Goal: Task Accomplishment & Management: Manage account settings

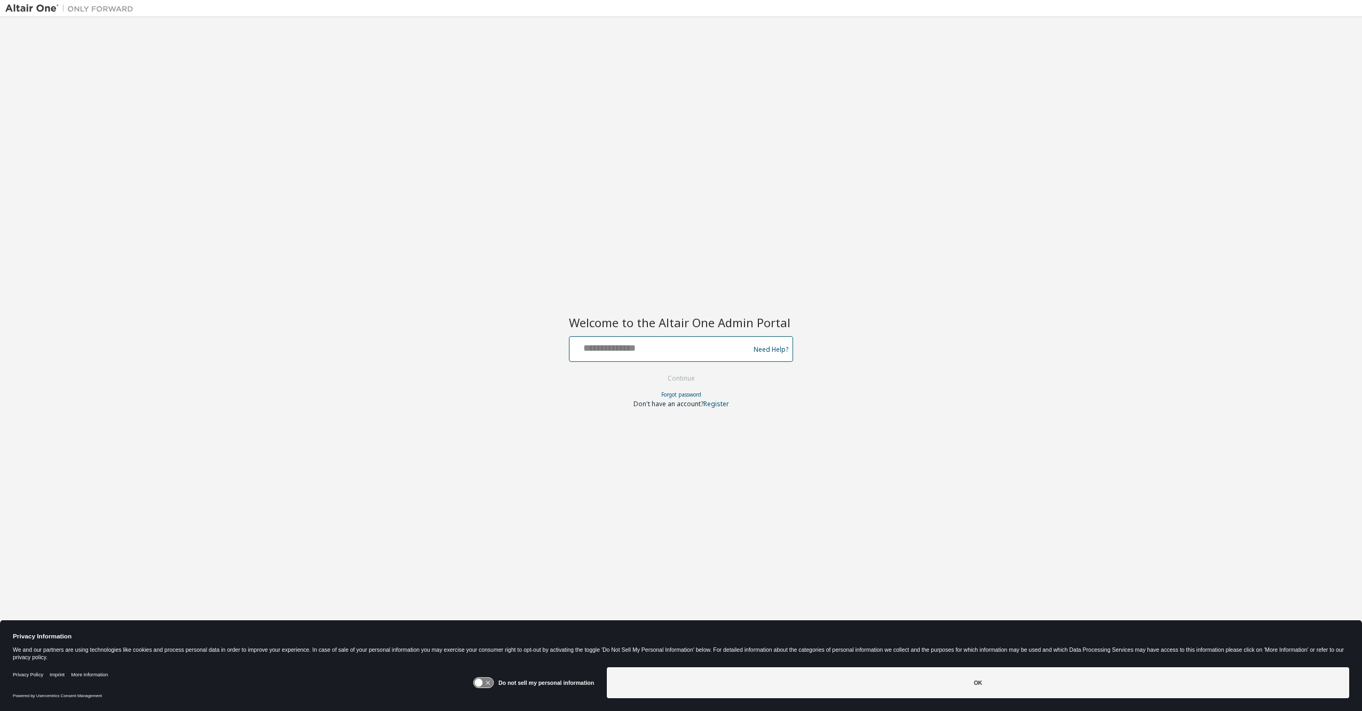
click at [632, 345] on input "text" at bounding box center [661, 346] width 175 height 15
click at [671, 289] on div "Welcome to the Altair One Admin Portal Need Help? Please make sure that you pro…" at bounding box center [680, 348] width 1351 height 652
click at [1163, 76] on div "Welcome to the Altair One Admin Portal Need Help? Please make sure that you pro…" at bounding box center [680, 348] width 1351 height 652
click at [606, 353] on input "text" at bounding box center [661, 346] width 175 height 15
type input "**********"
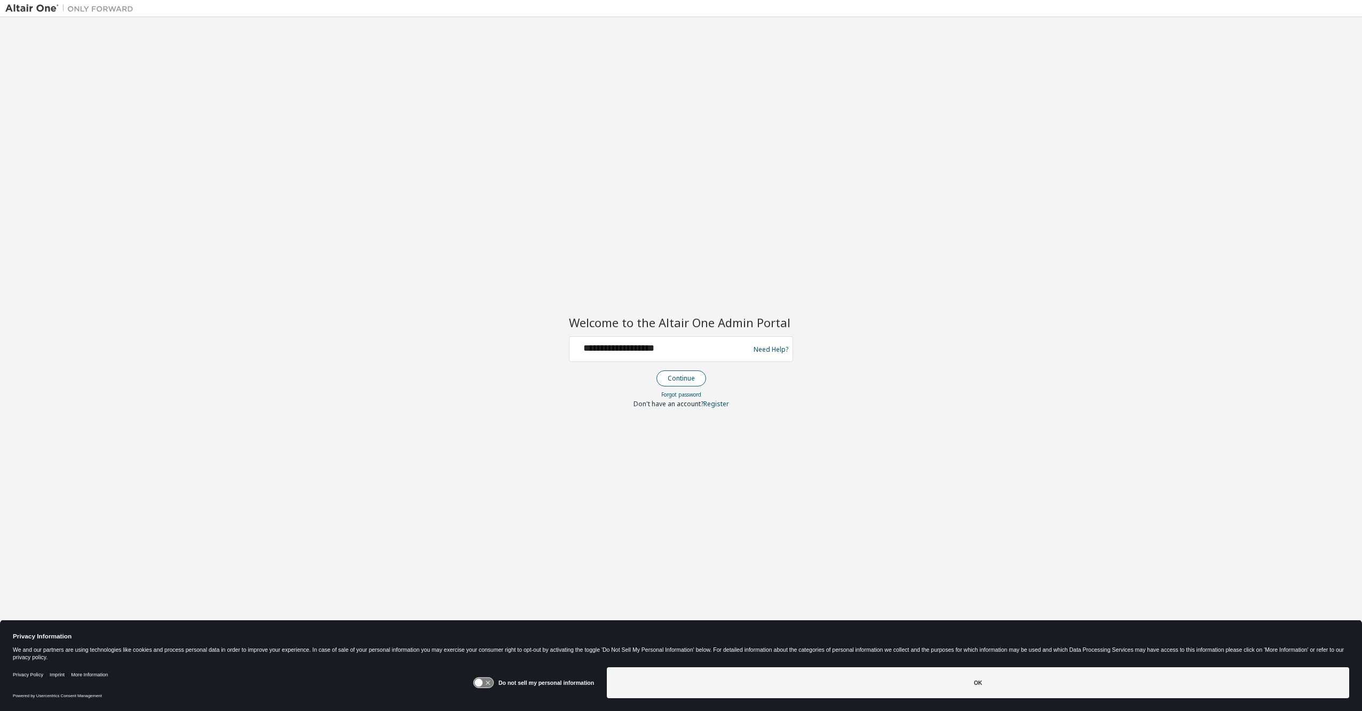
click at [678, 376] on button "Continue" at bounding box center [681, 378] width 50 height 16
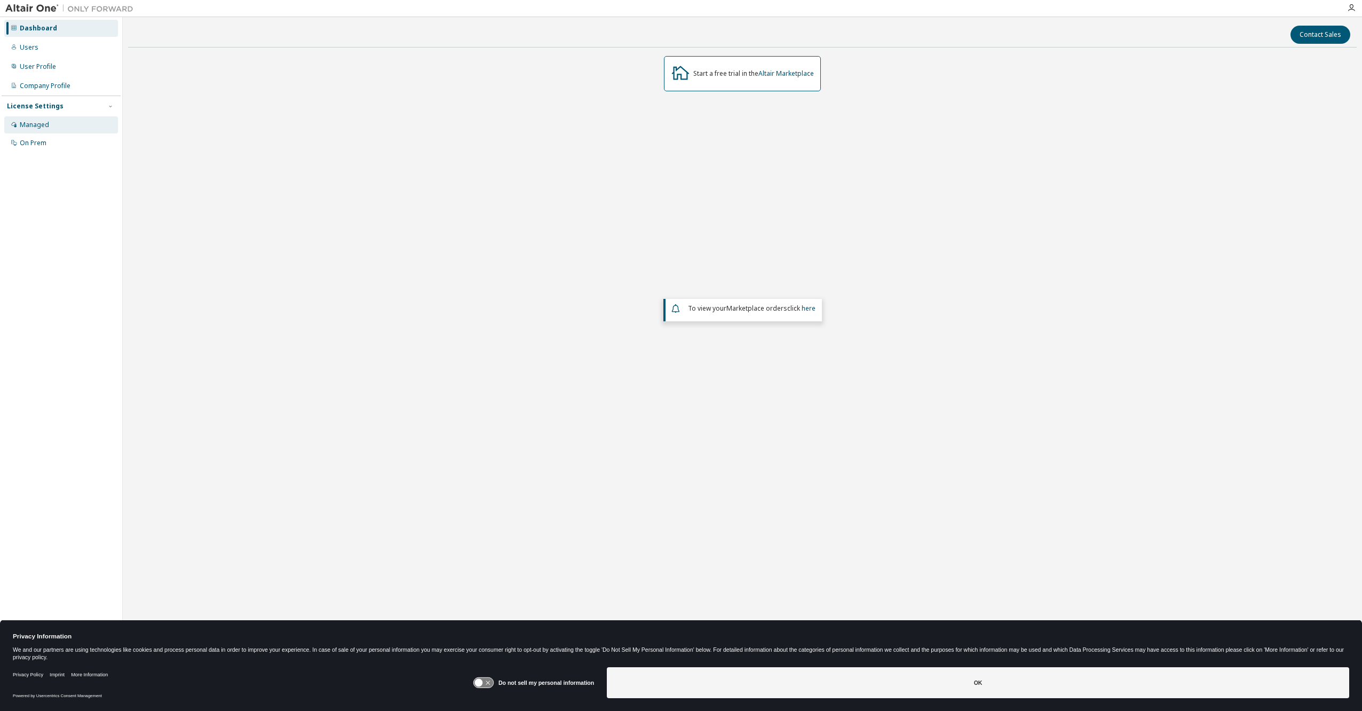
click at [39, 125] on div "Managed" at bounding box center [34, 125] width 29 height 9
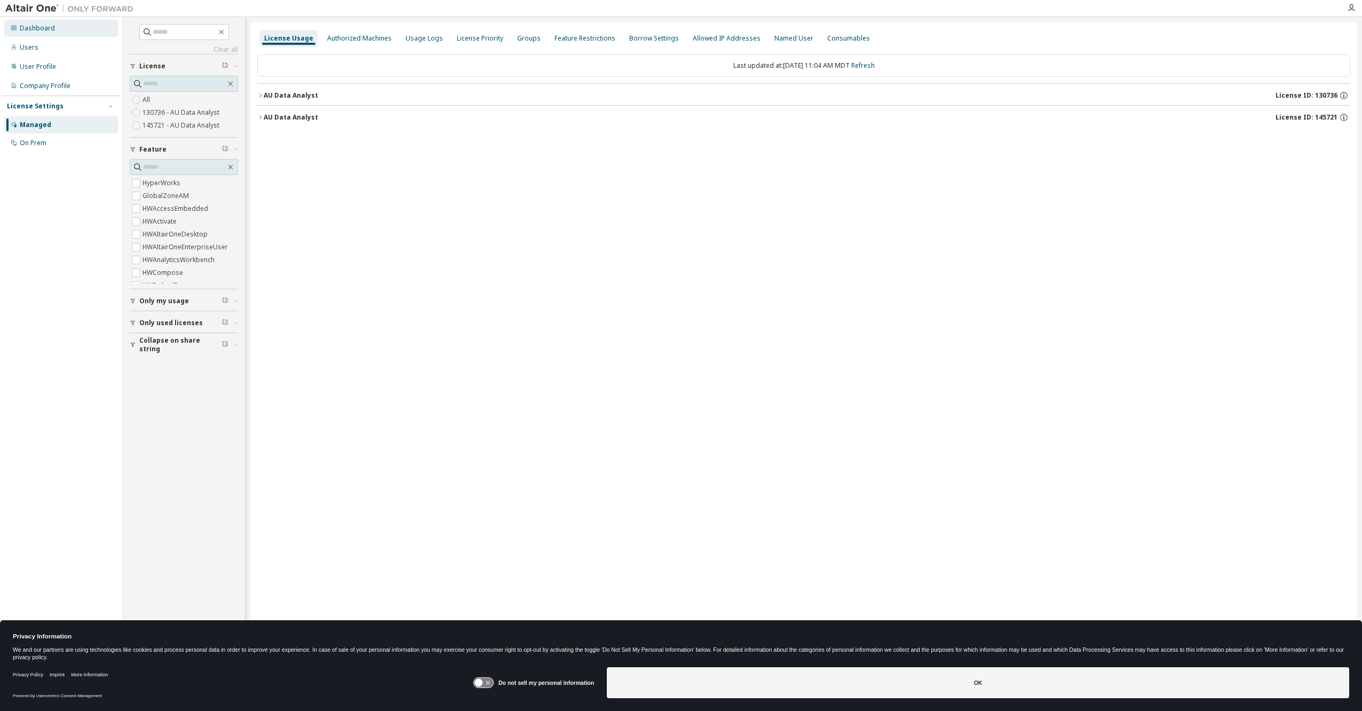
click at [41, 31] on div "Dashboard" at bounding box center [37, 28] width 35 height 9
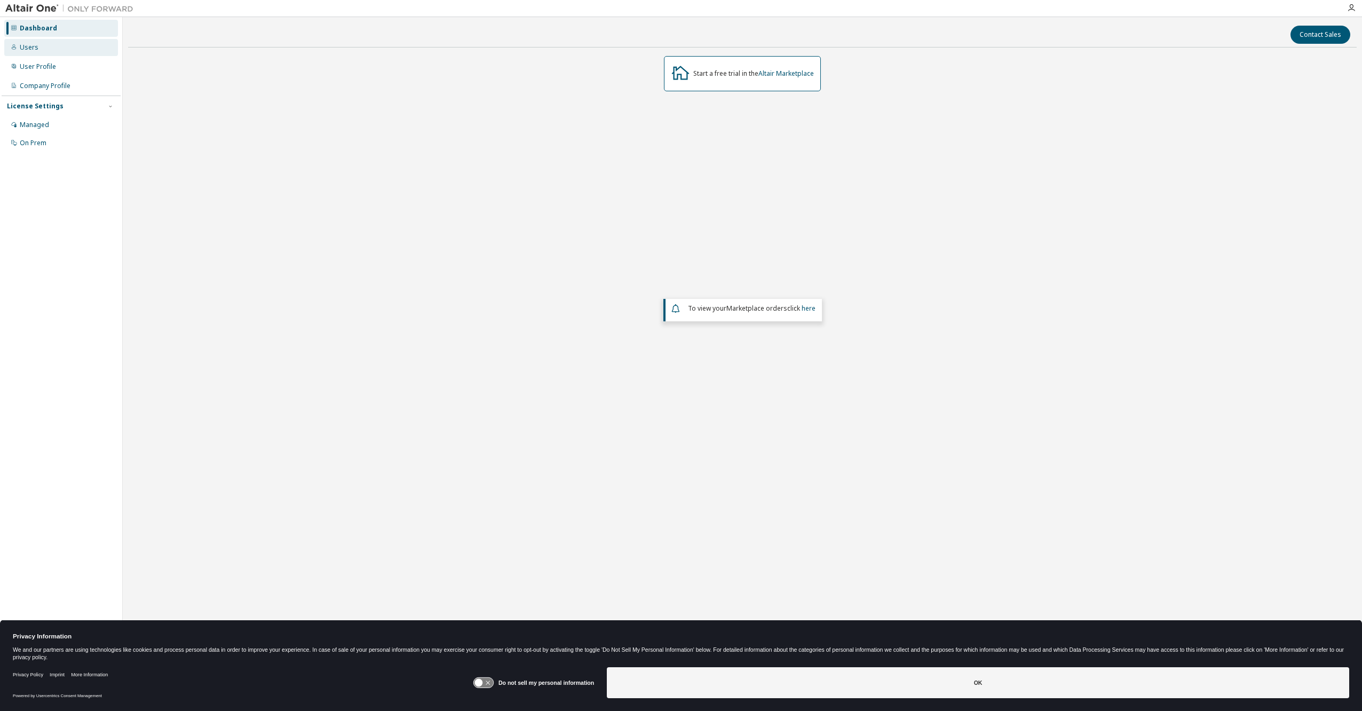
click at [39, 52] on div "Users" at bounding box center [61, 47] width 114 height 17
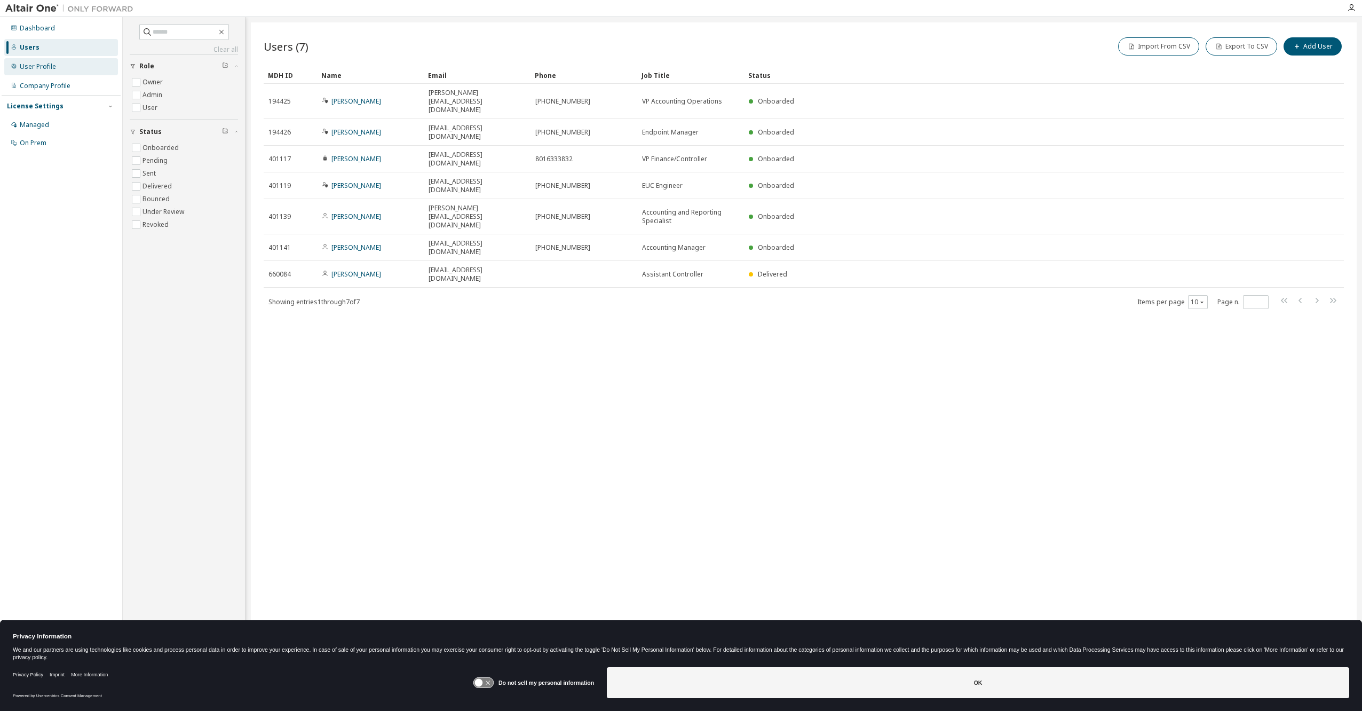
click at [36, 74] on div "User Profile" at bounding box center [61, 66] width 114 height 17
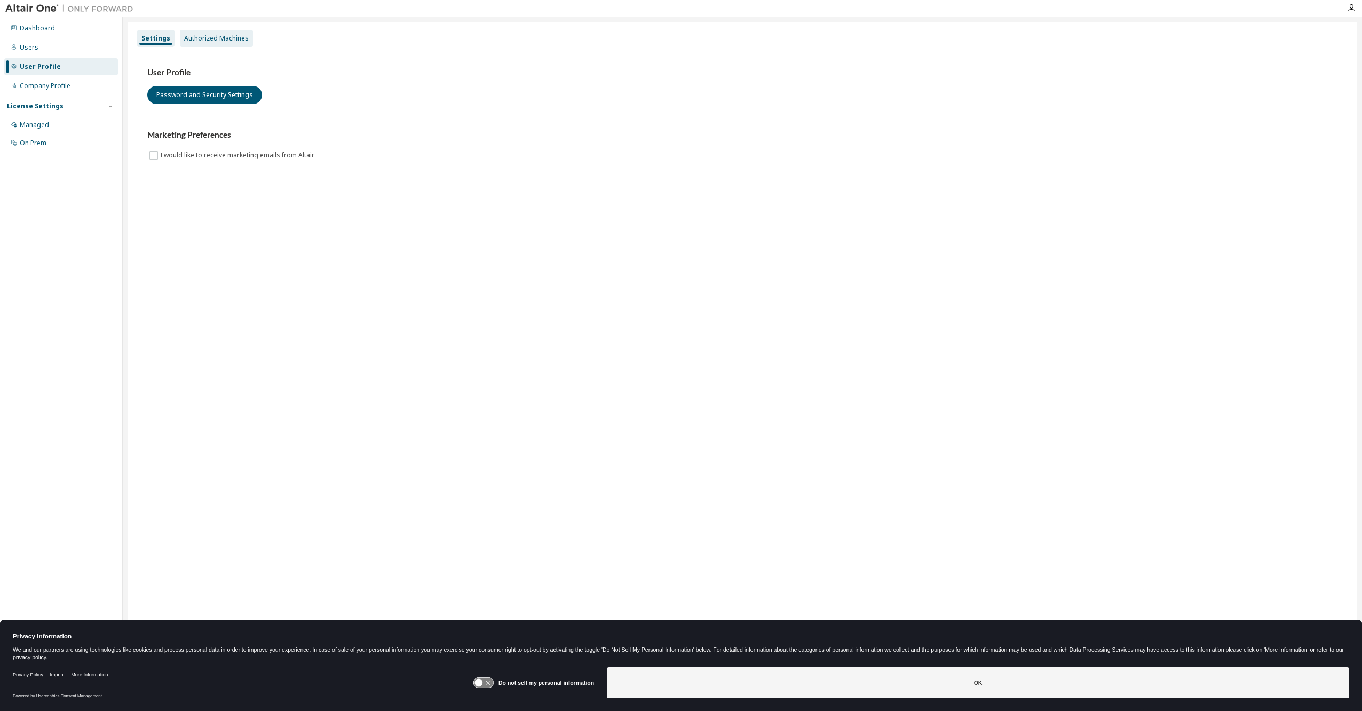
click at [217, 31] on div "Authorized Machines" at bounding box center [216, 38] width 73 height 17
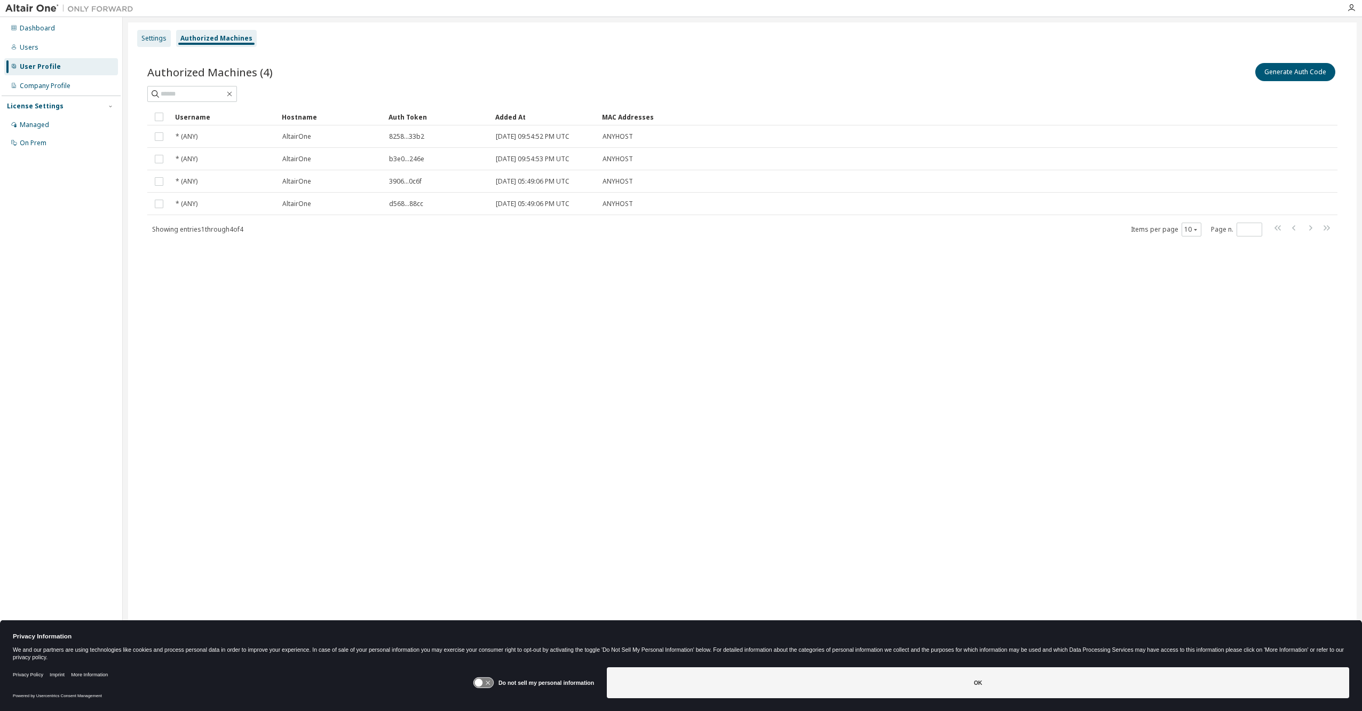
click at [163, 34] on div "Settings" at bounding box center [153, 38] width 25 height 9
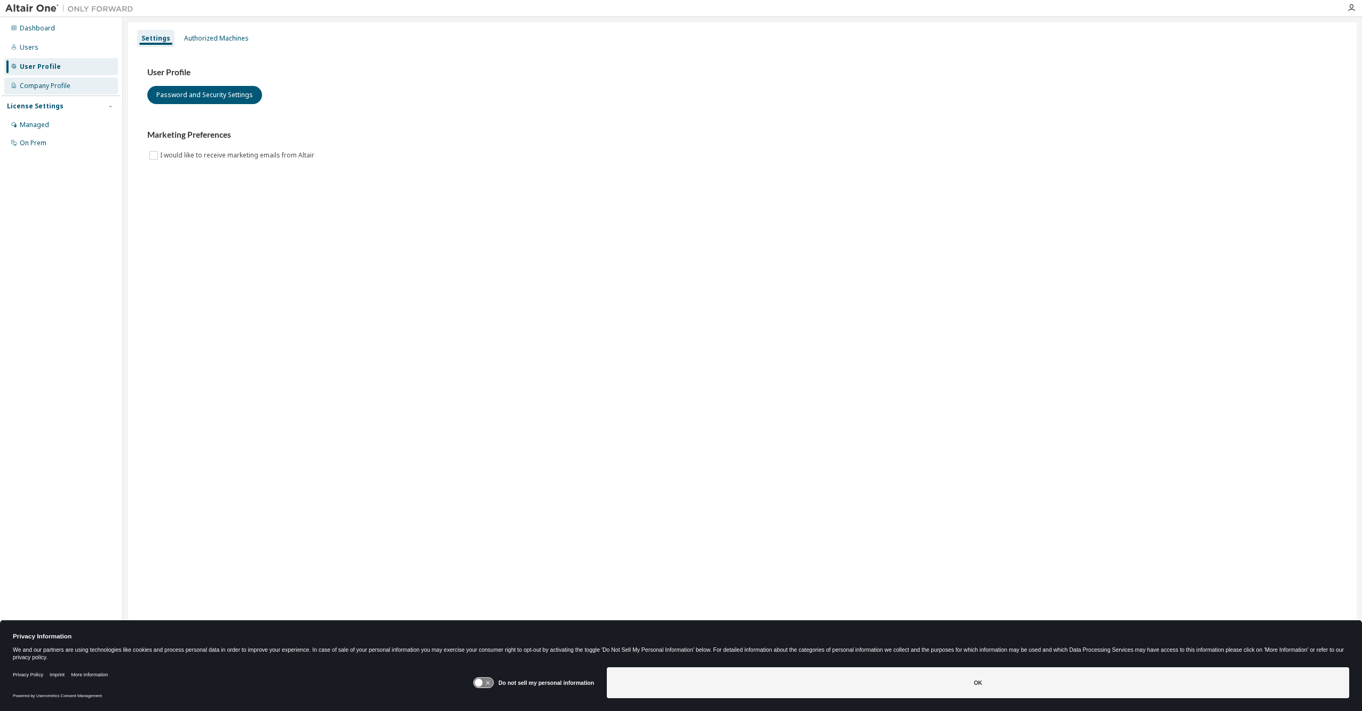
click at [58, 79] on div "Company Profile" at bounding box center [61, 85] width 114 height 17
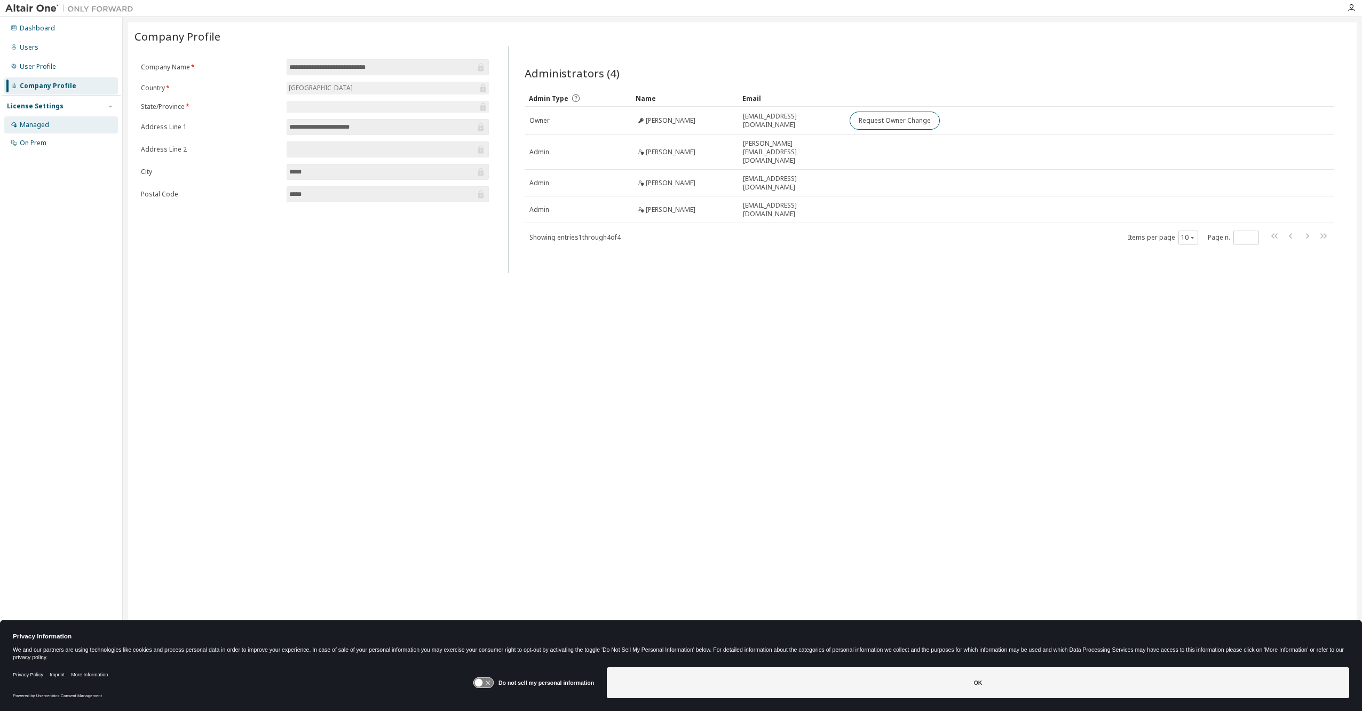
click at [36, 124] on div "Managed" at bounding box center [34, 125] width 29 height 9
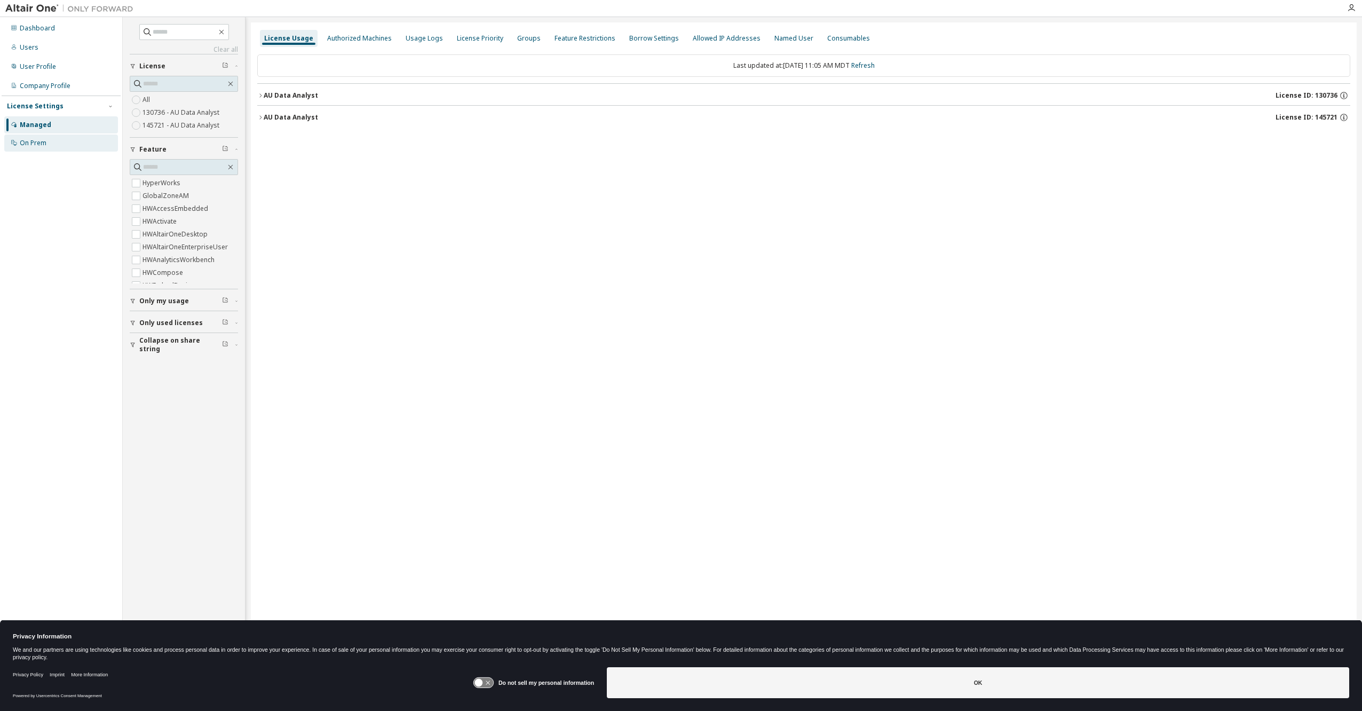
click at [38, 141] on div "On Prem" at bounding box center [33, 143] width 27 height 9
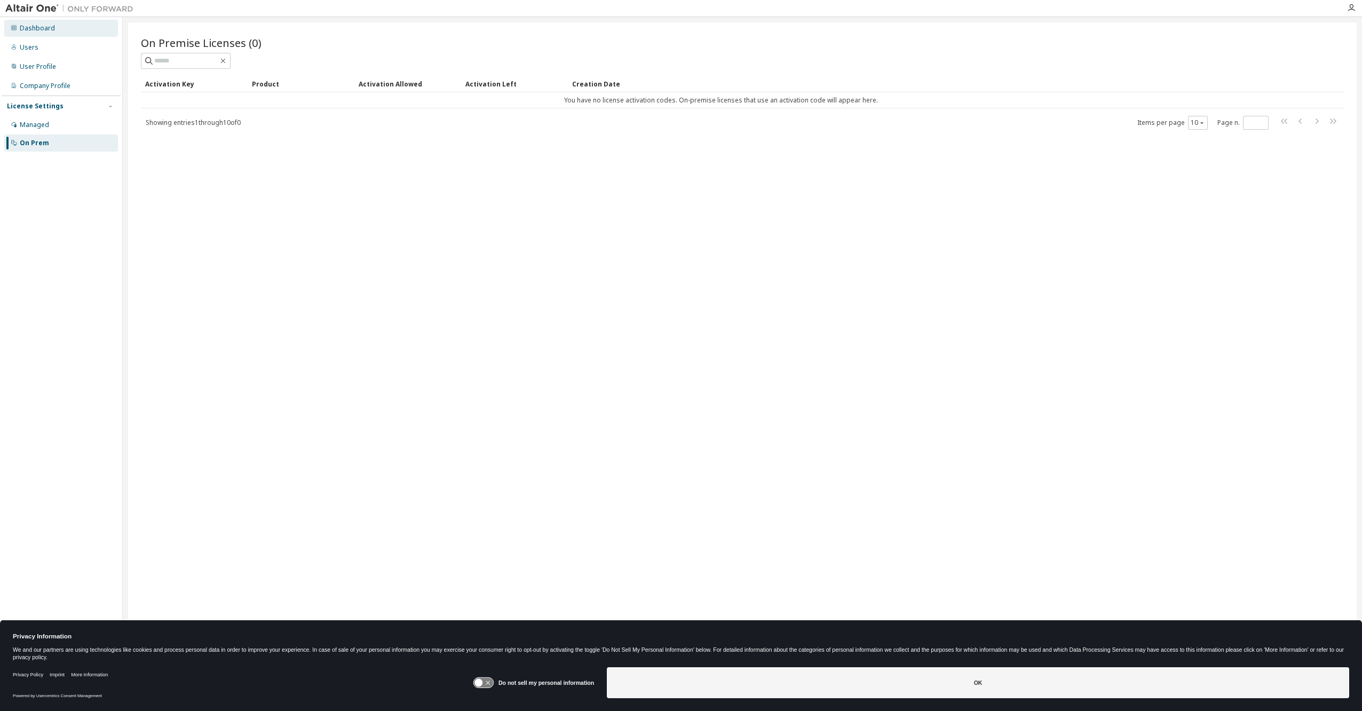
click at [53, 29] on div "Dashboard" at bounding box center [61, 28] width 114 height 17
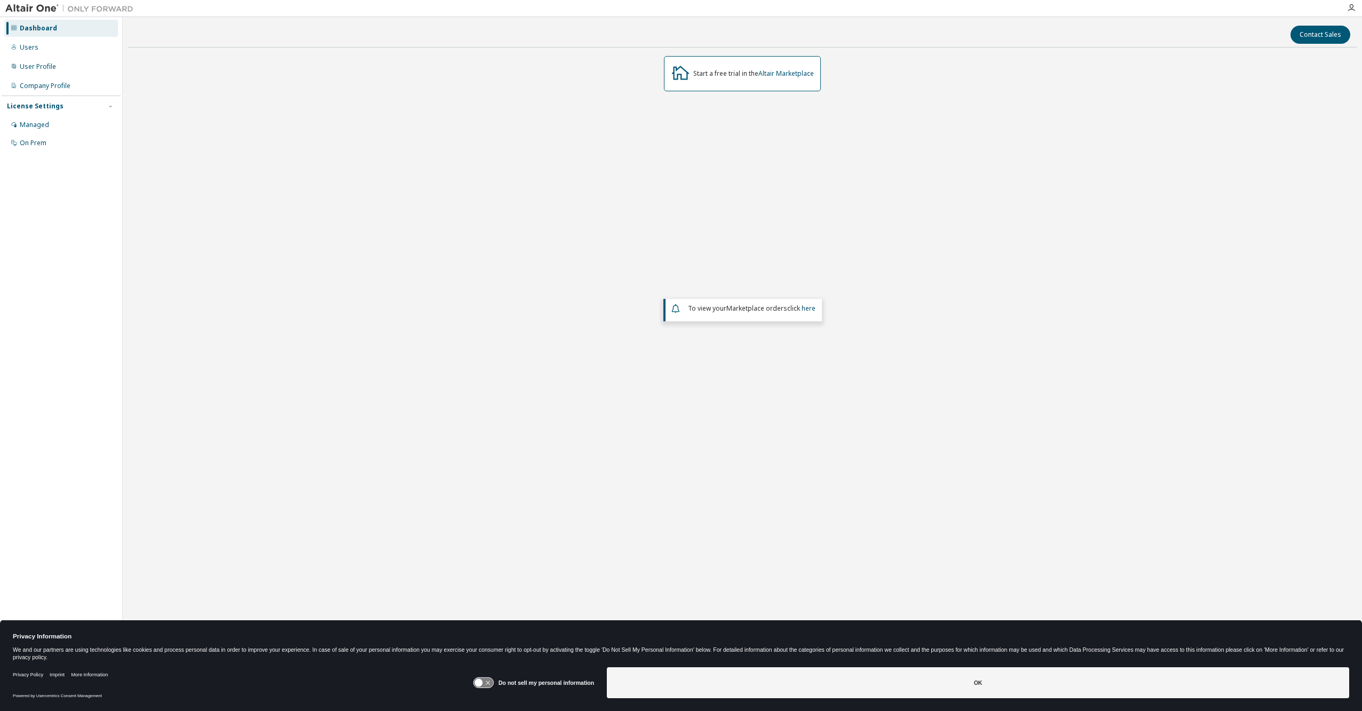
click at [486, 682] on icon at bounding box center [483, 683] width 20 height 10
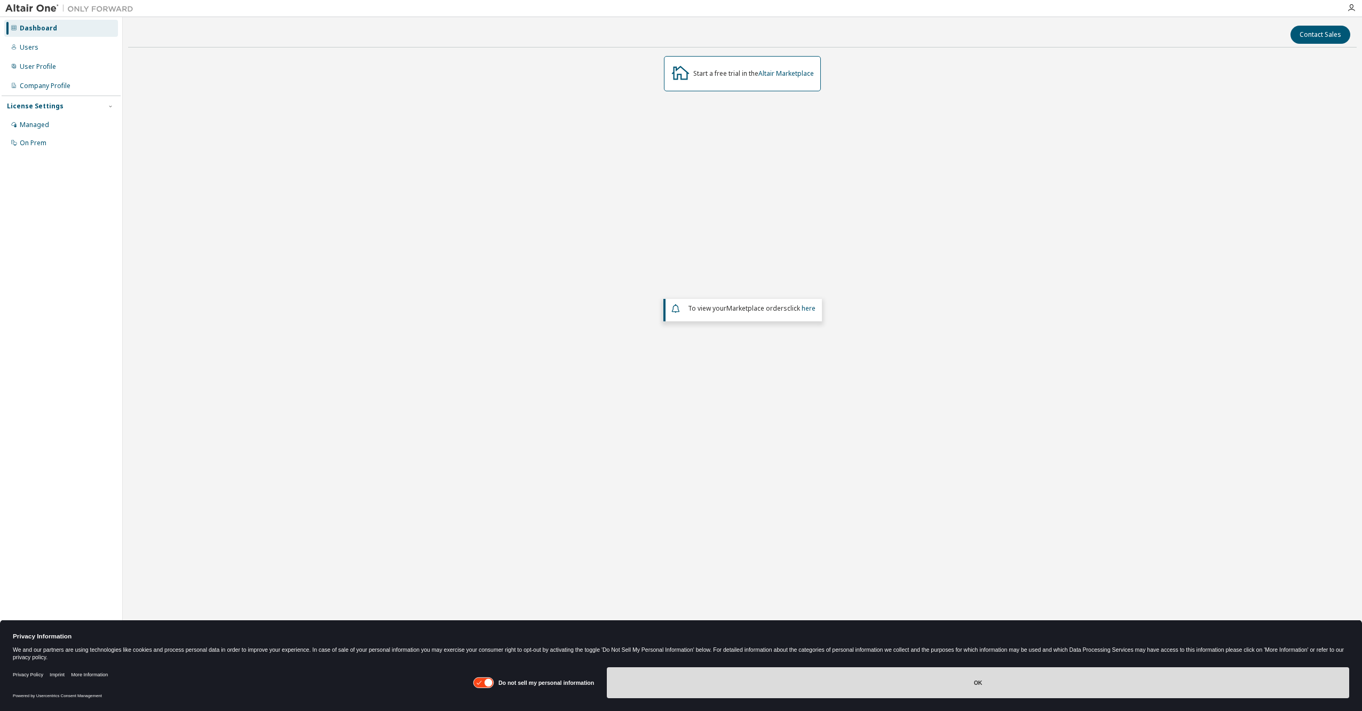
click at [784, 688] on button "OK" at bounding box center [978, 682] width 742 height 31
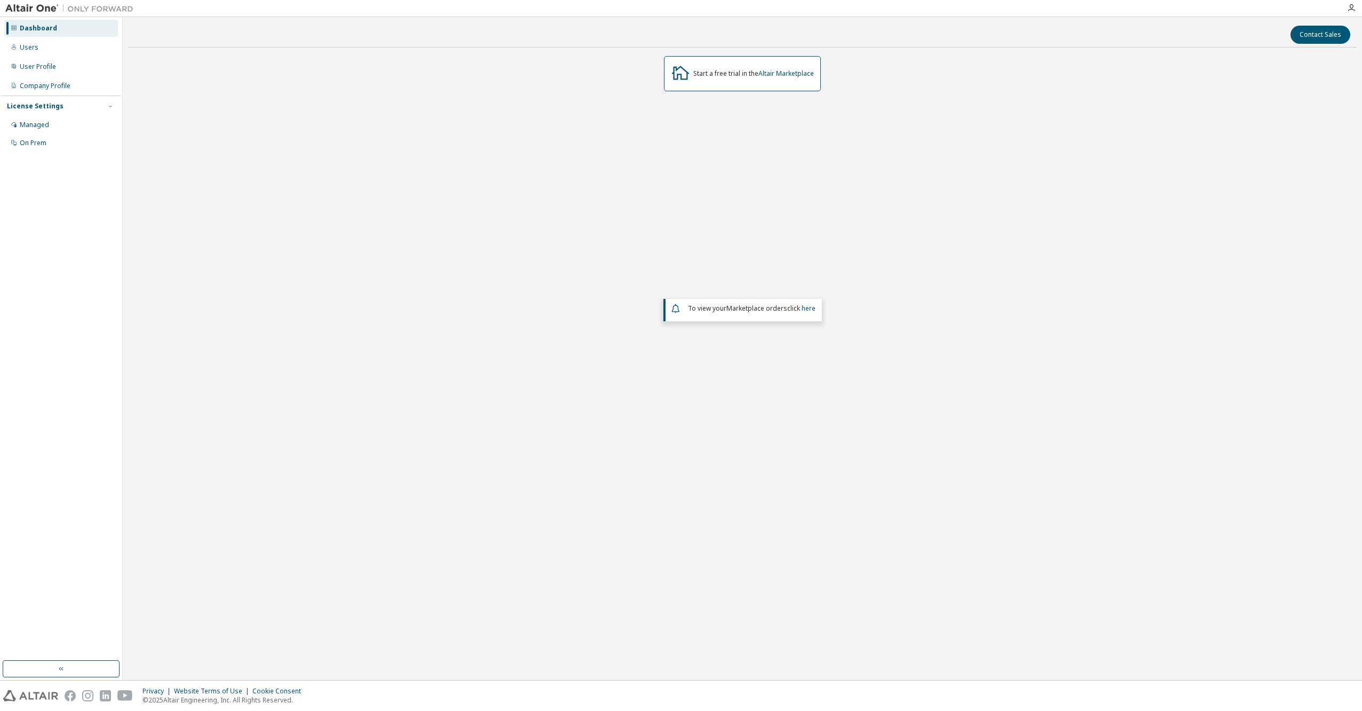
click at [735, 502] on div "Start a free trial in the Altair Marketplace To view your Marketplace orders cl…" at bounding box center [742, 287] width 1229 height 462
click at [1350, 6] on icon "button" at bounding box center [1351, 8] width 9 height 9
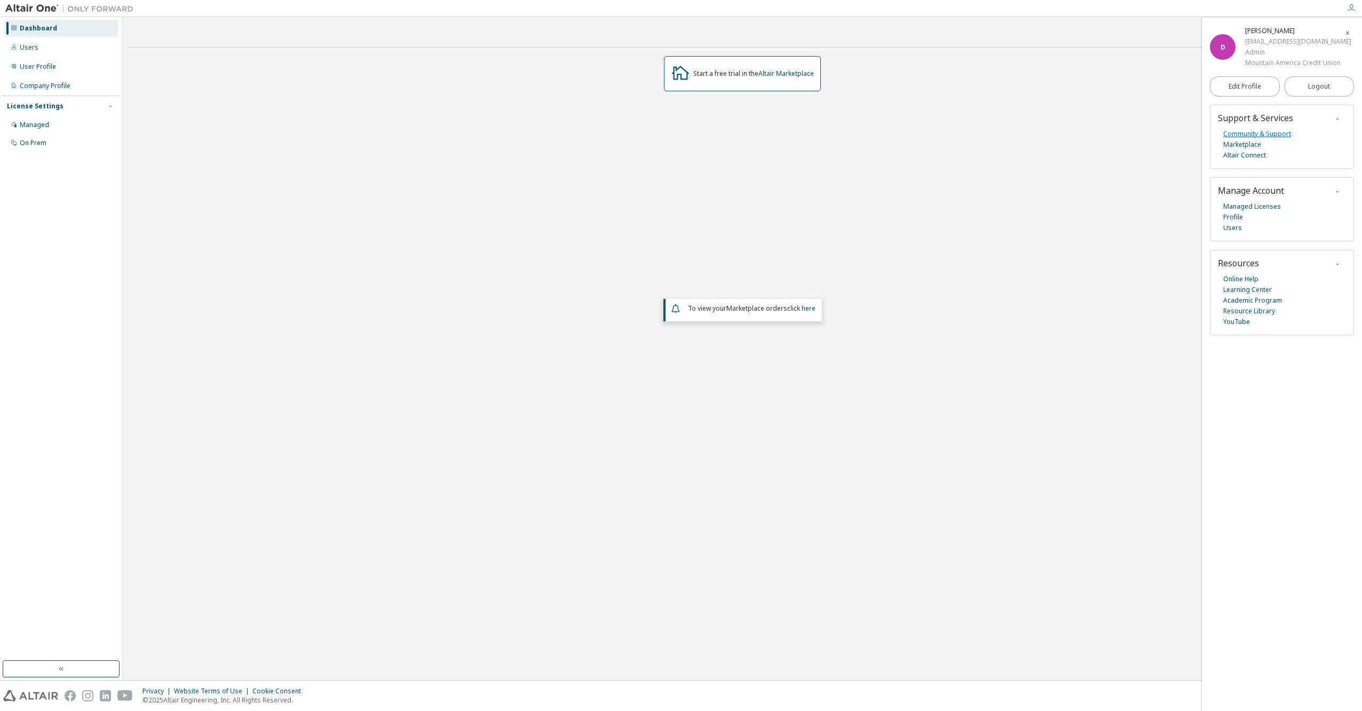
click at [1255, 132] on link "Community & Support" at bounding box center [1257, 134] width 68 height 11
